Goal: Find specific page/section: Find specific page/section

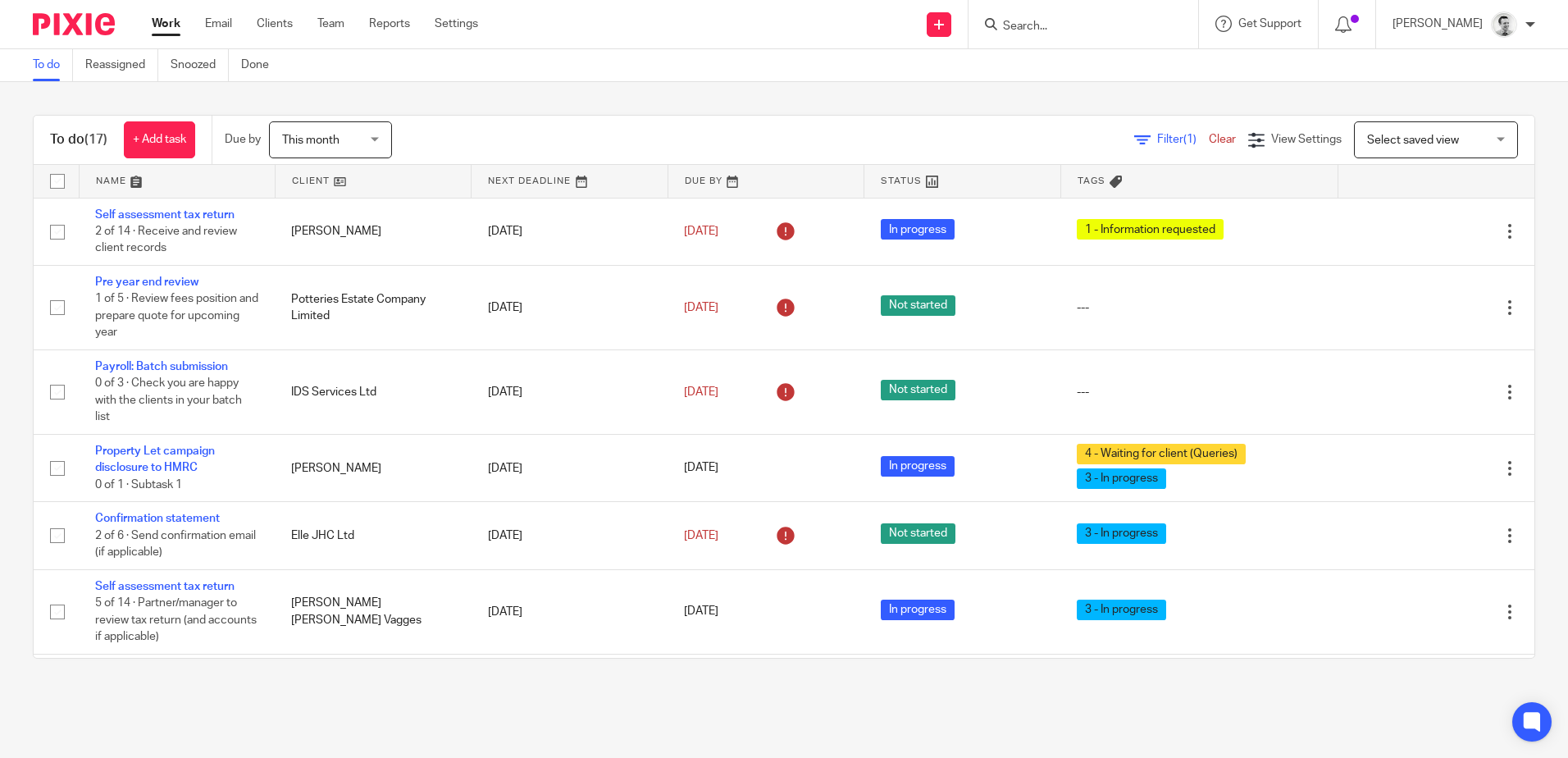
click at [1055, 26] on input "Search" at bounding box center [1074, 27] width 147 height 15
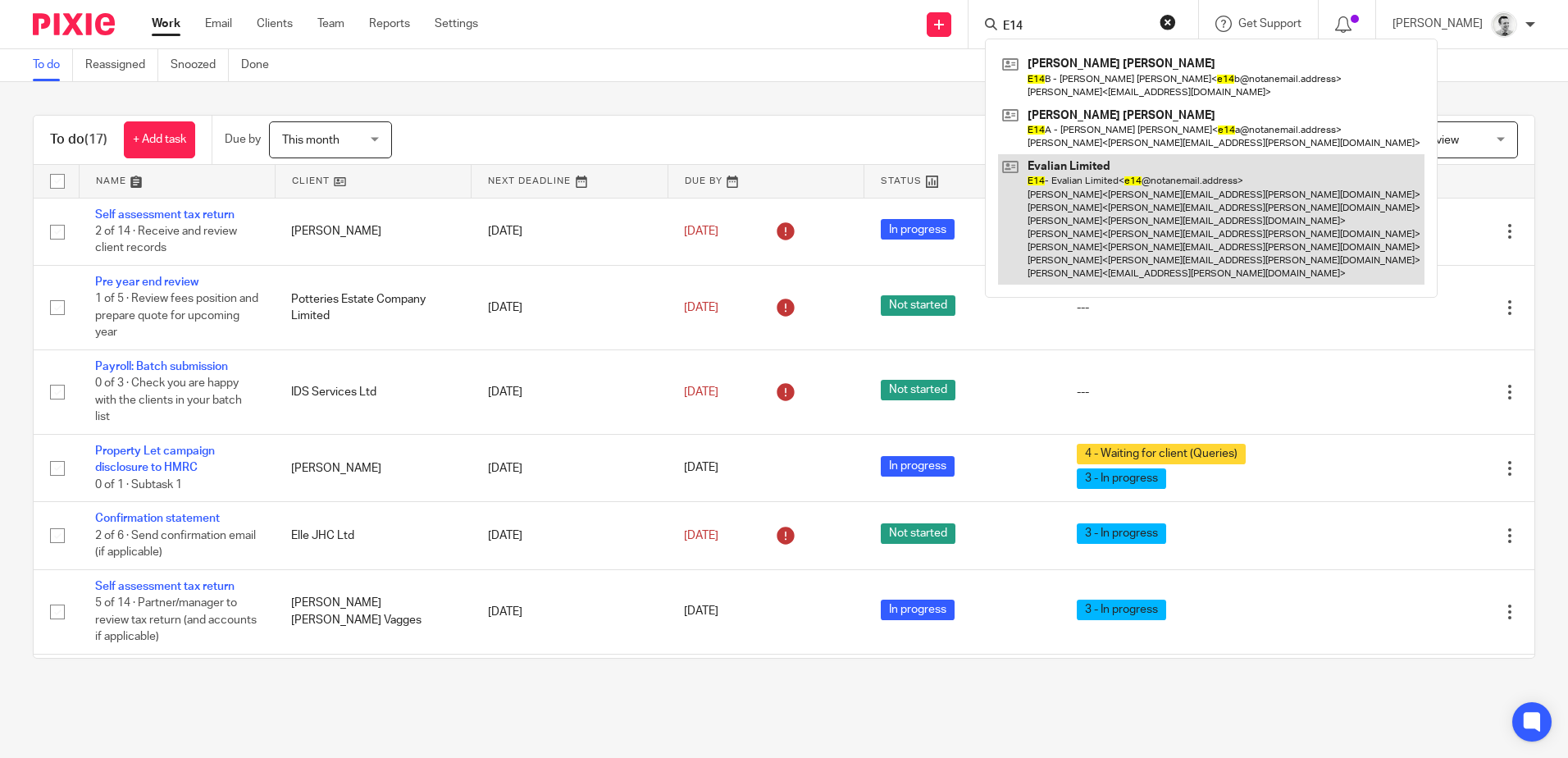
type input "E14"
click at [1073, 225] on link at bounding box center [1211, 219] width 427 height 131
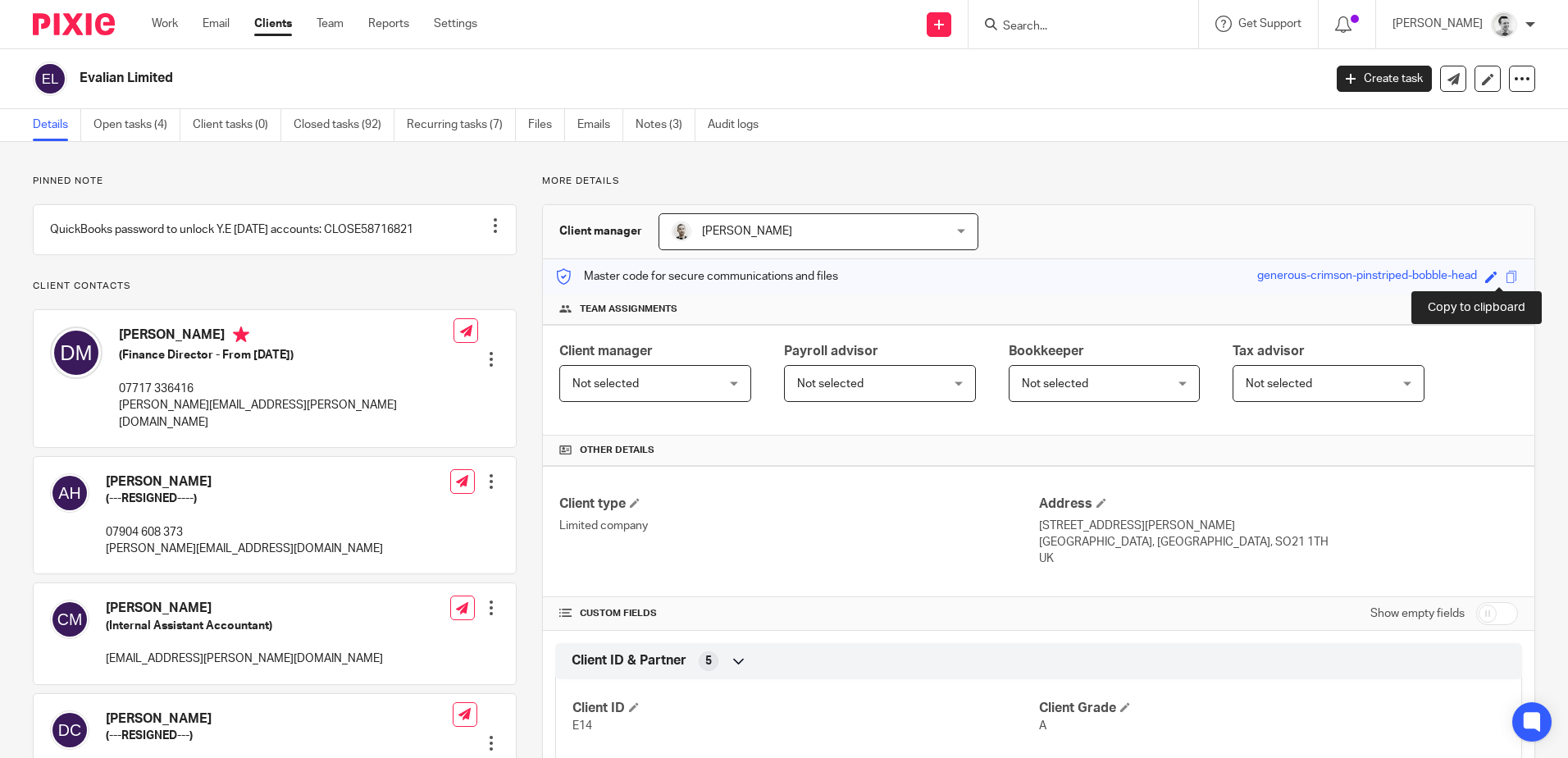
click at [1505, 276] on span at bounding box center [1511, 276] width 13 height 13
